Goal: Navigation & Orientation: Find specific page/section

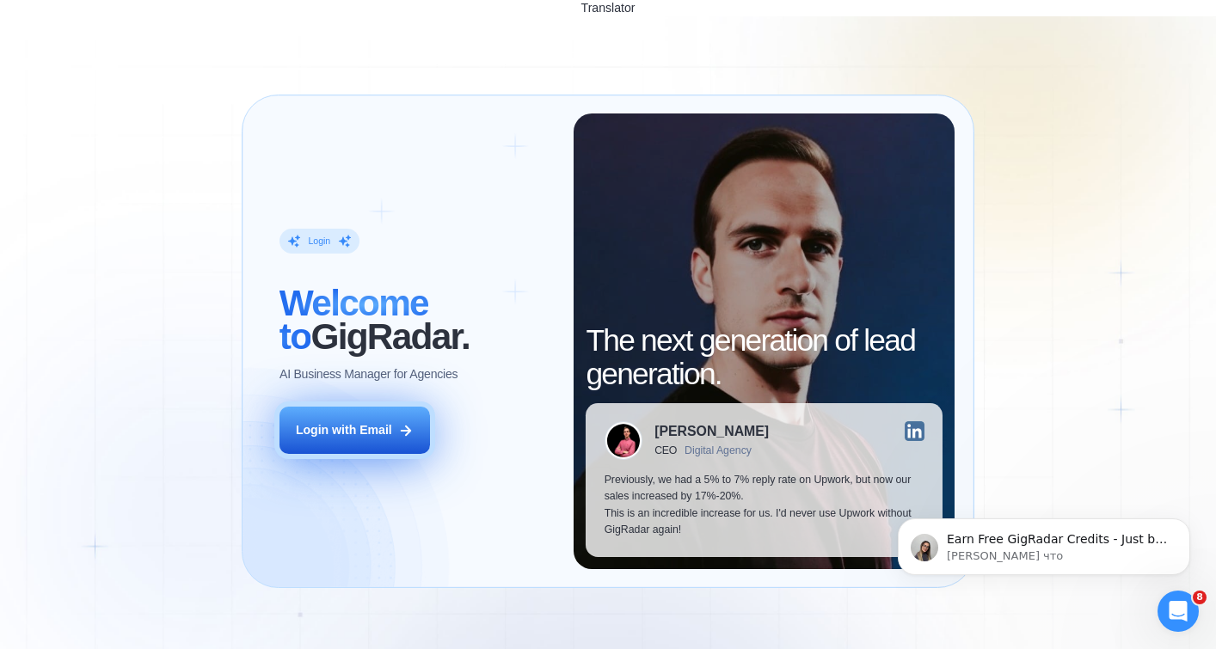
click at [365, 422] on div "Login with Email" at bounding box center [344, 430] width 96 height 16
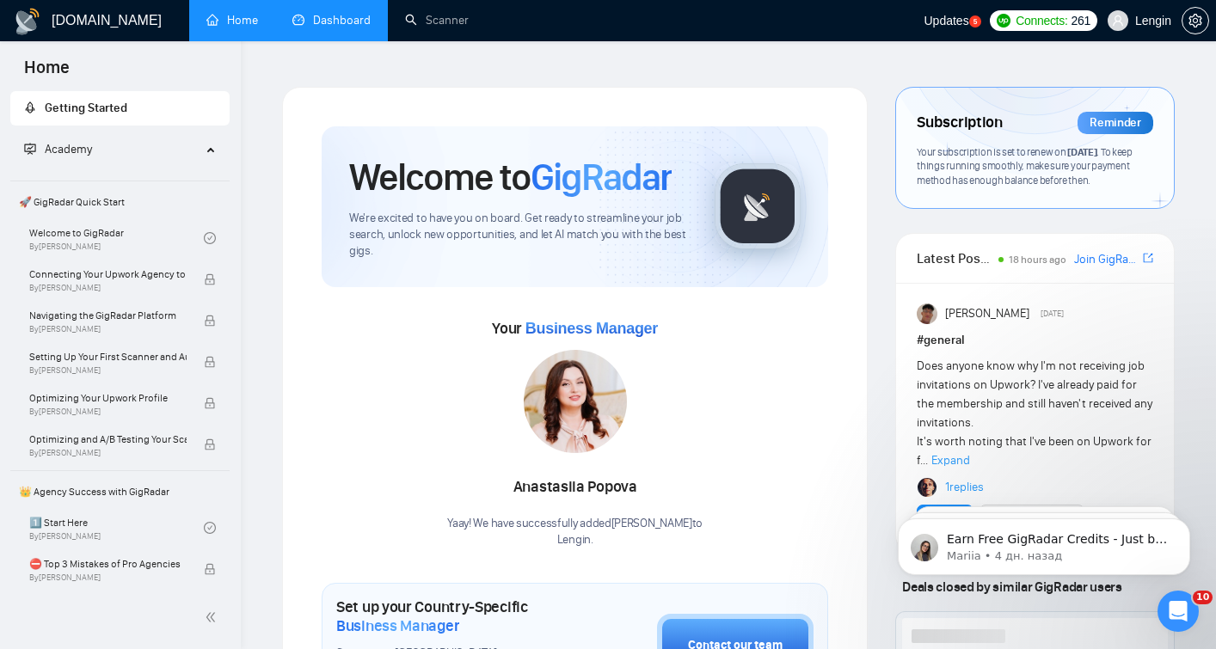
click at [341, 26] on link "Dashboard" at bounding box center [331, 20] width 78 height 15
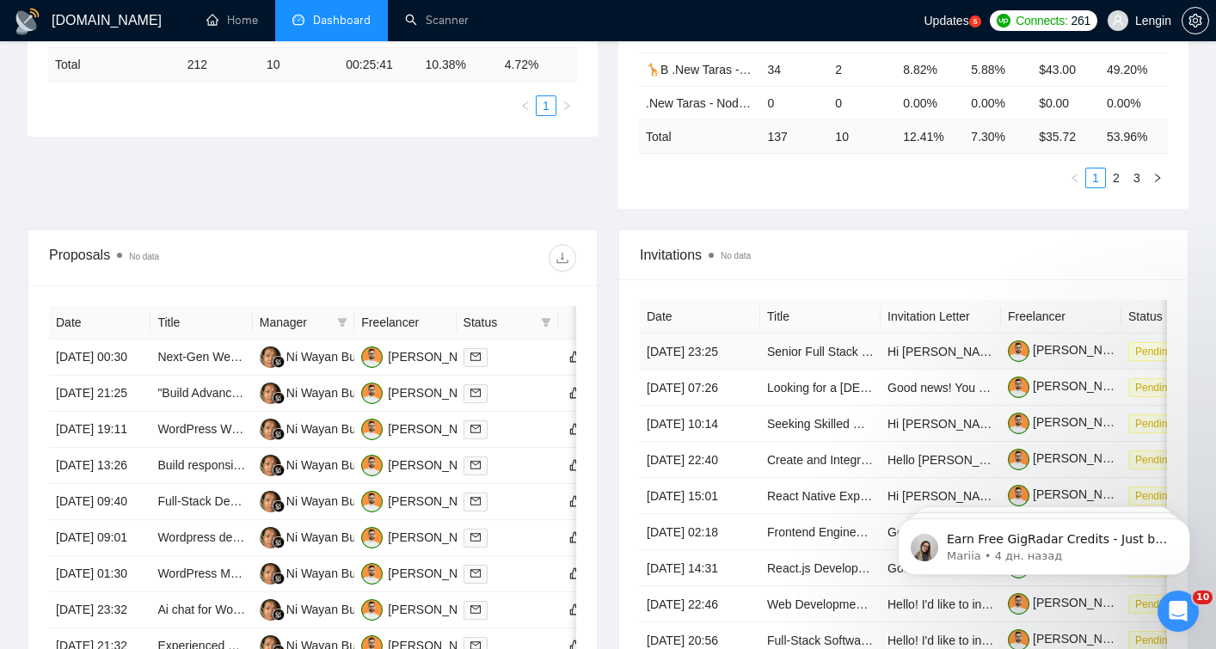
scroll to position [492, 0]
